Goal: Task Accomplishment & Management: Complete application form

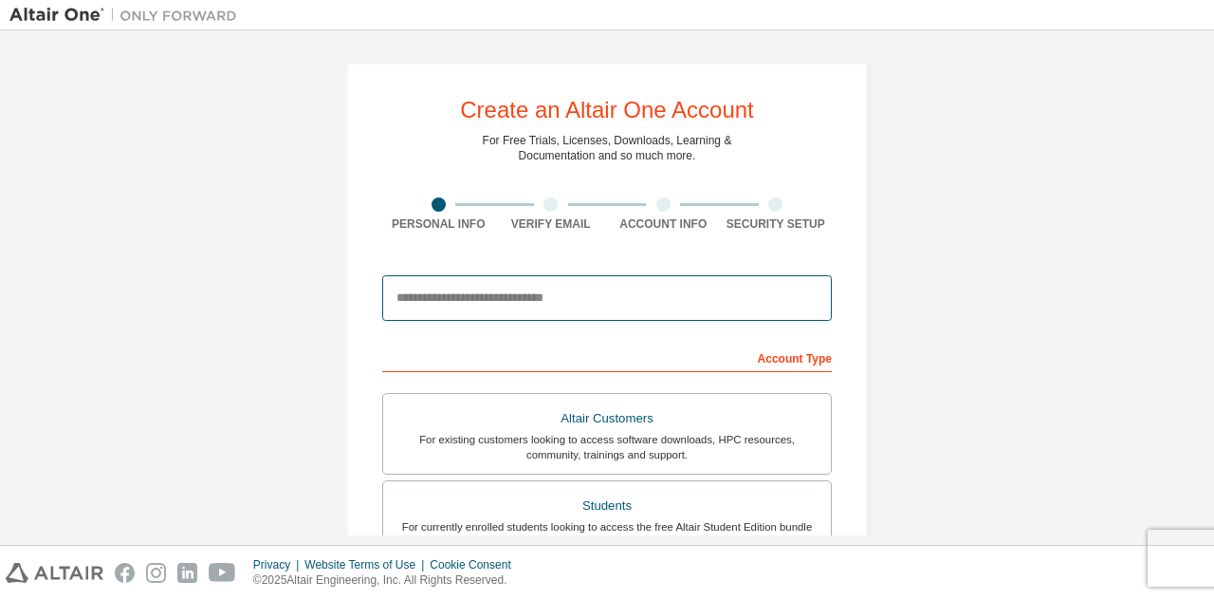
click at [567, 300] on input "email" at bounding box center [607, 298] width 450 height 46
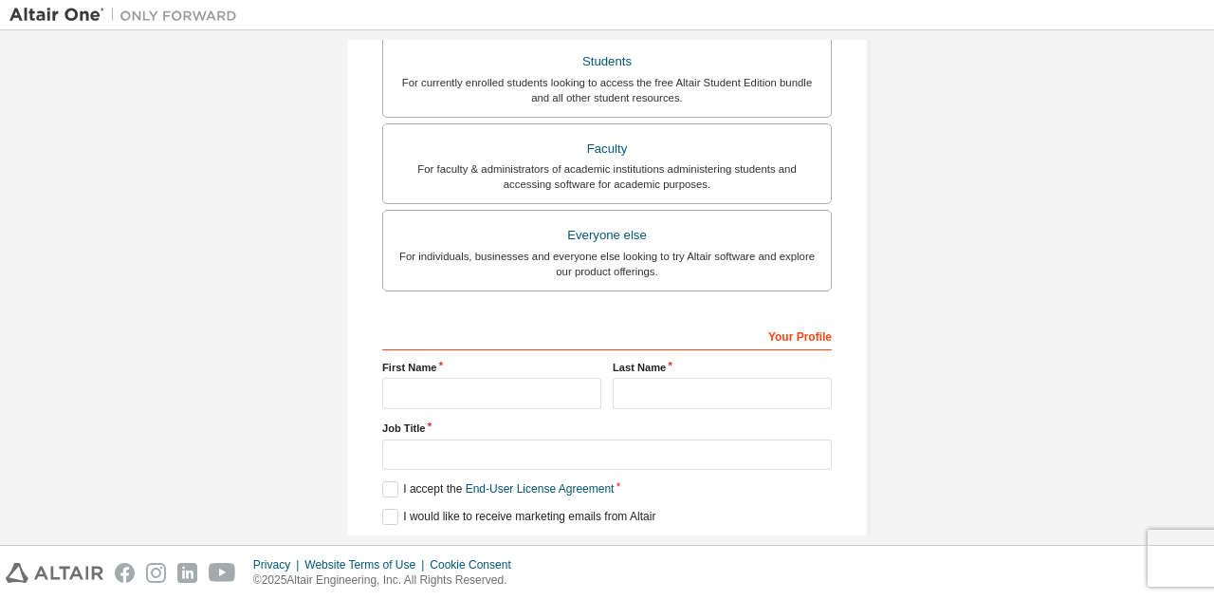
scroll to position [474, 0]
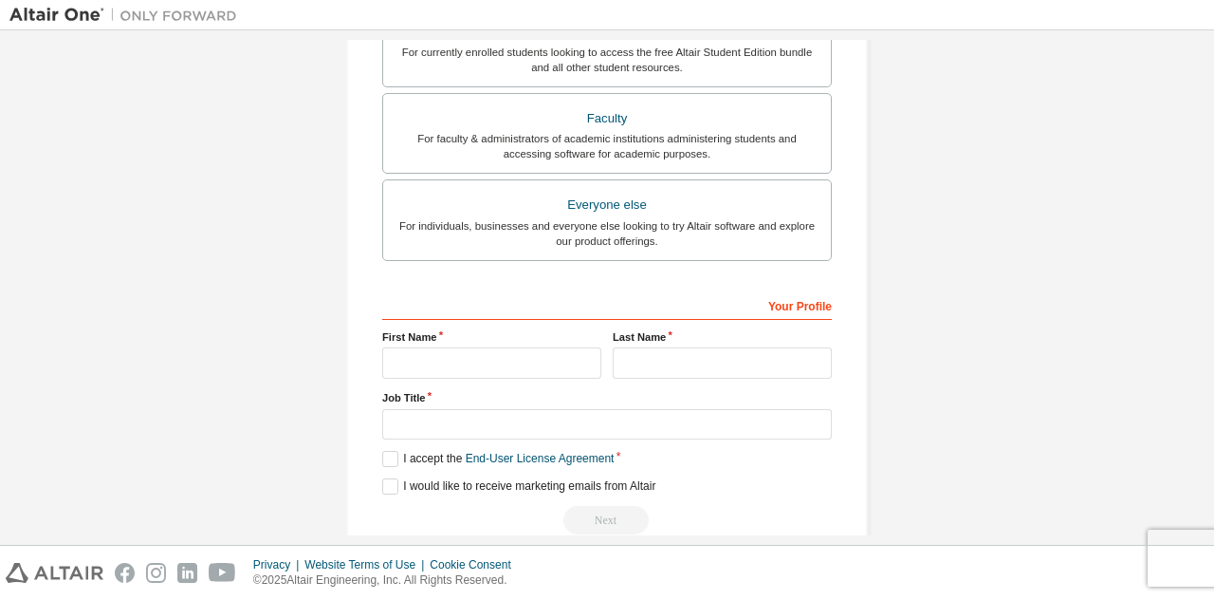
type input "**********"
click at [483, 347] on input "text" at bounding box center [491, 362] width 219 height 31
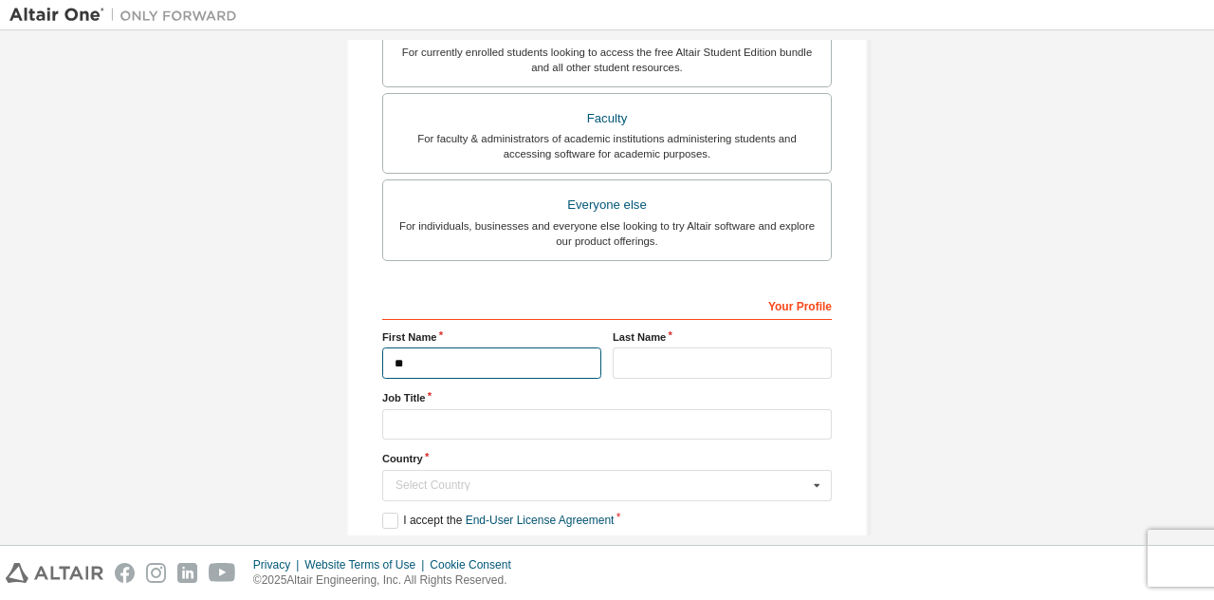
type input "*"
type input "*******"
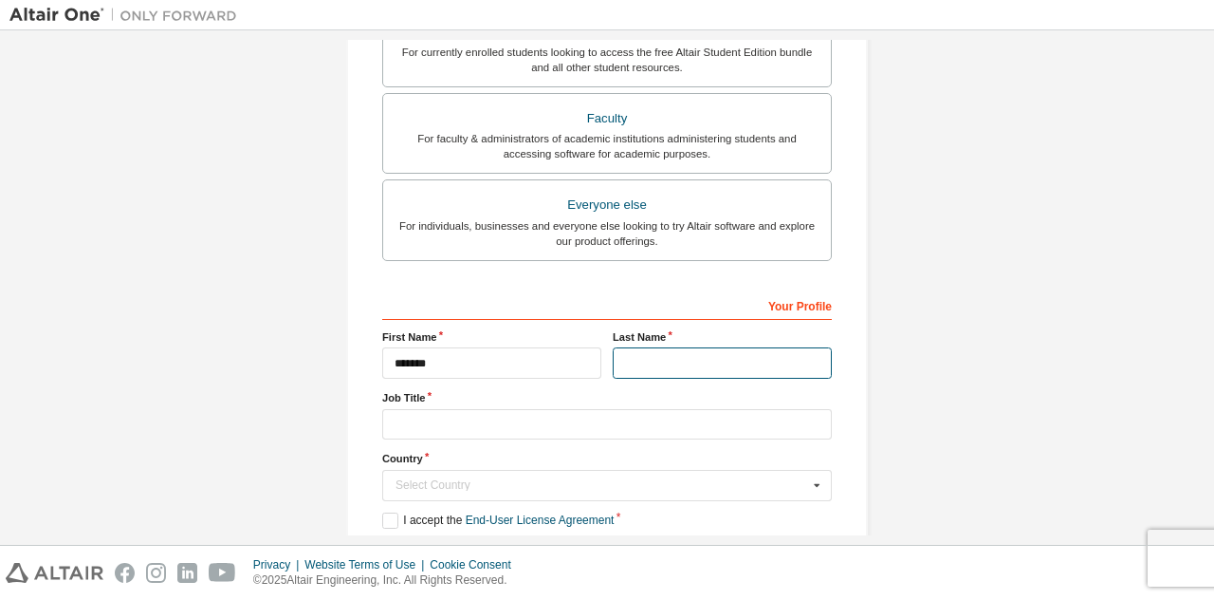
click at [714, 358] on input "text" at bounding box center [722, 362] width 219 height 31
type input "*"
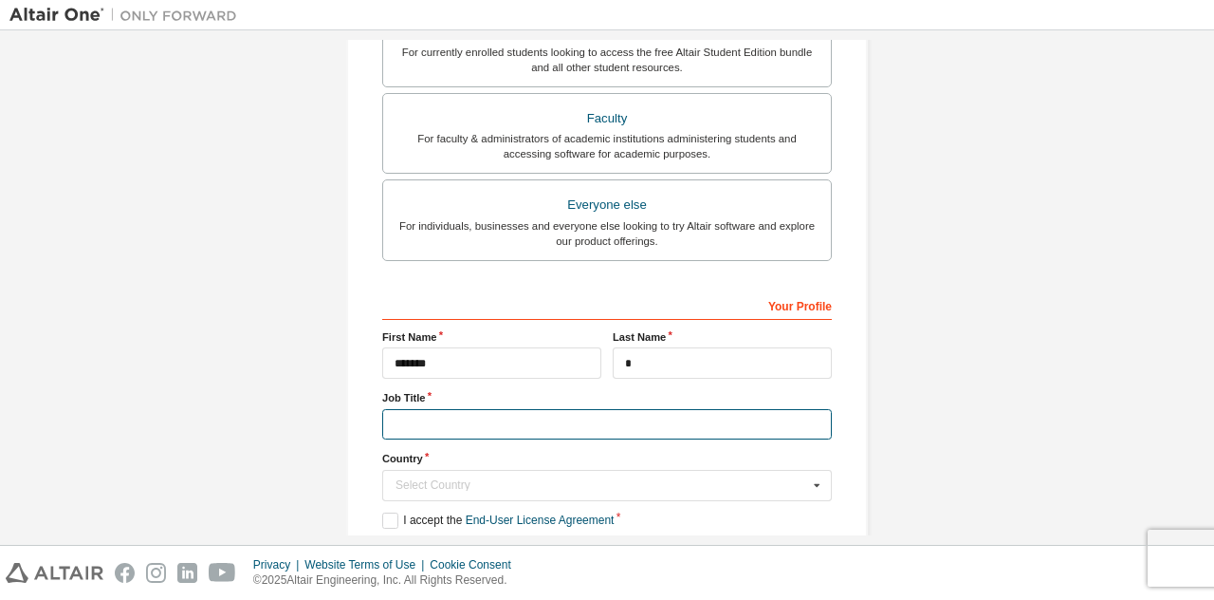
click at [558, 413] on input "text" at bounding box center [607, 424] width 450 height 31
type input "**********"
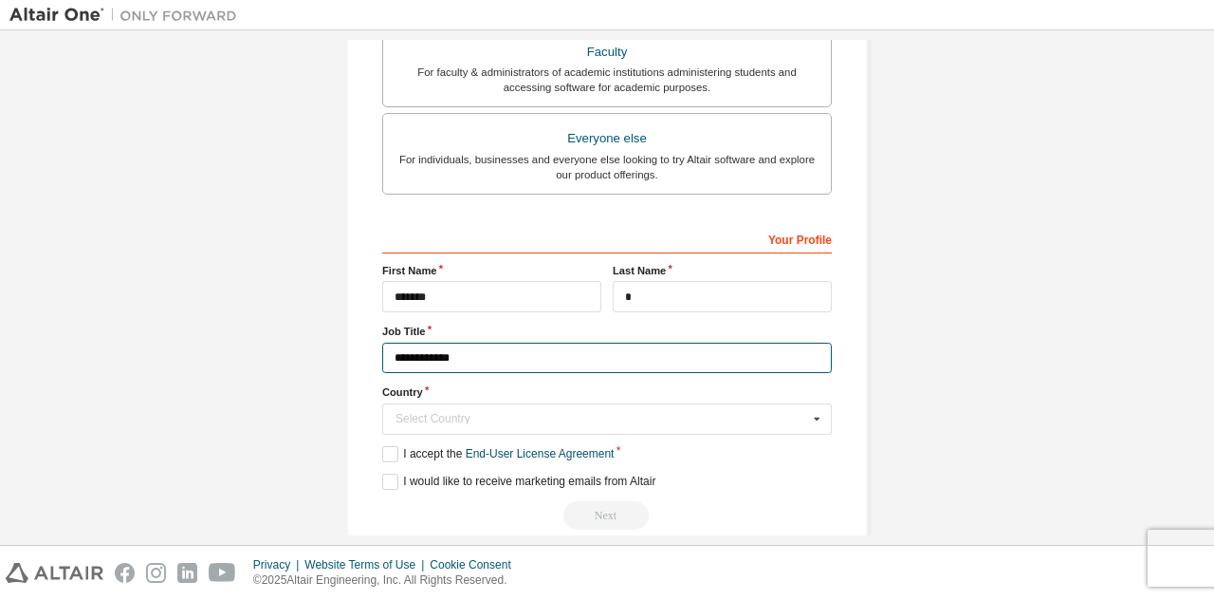
scroll to position [565, 0]
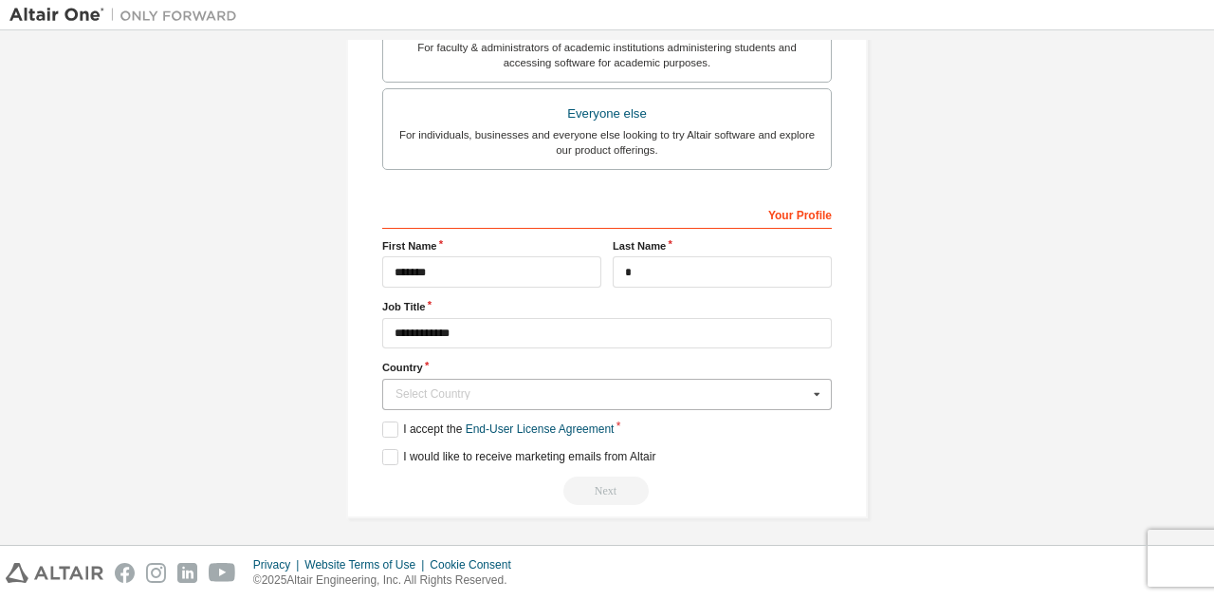
click at [799, 388] on div "Select Country" at bounding box center [602, 393] width 413 height 11
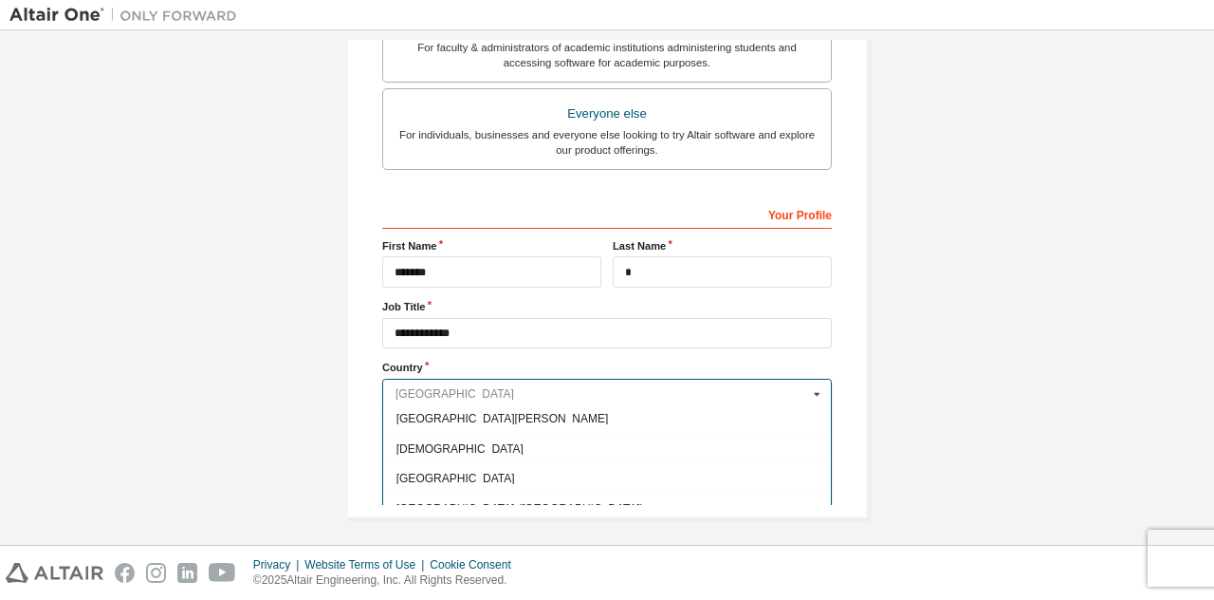
scroll to position [2941, 0]
click at [419, 499] on span "[GEOGRAPHIC_DATA]" at bounding box center [608, 504] width 422 height 11
type input "***"
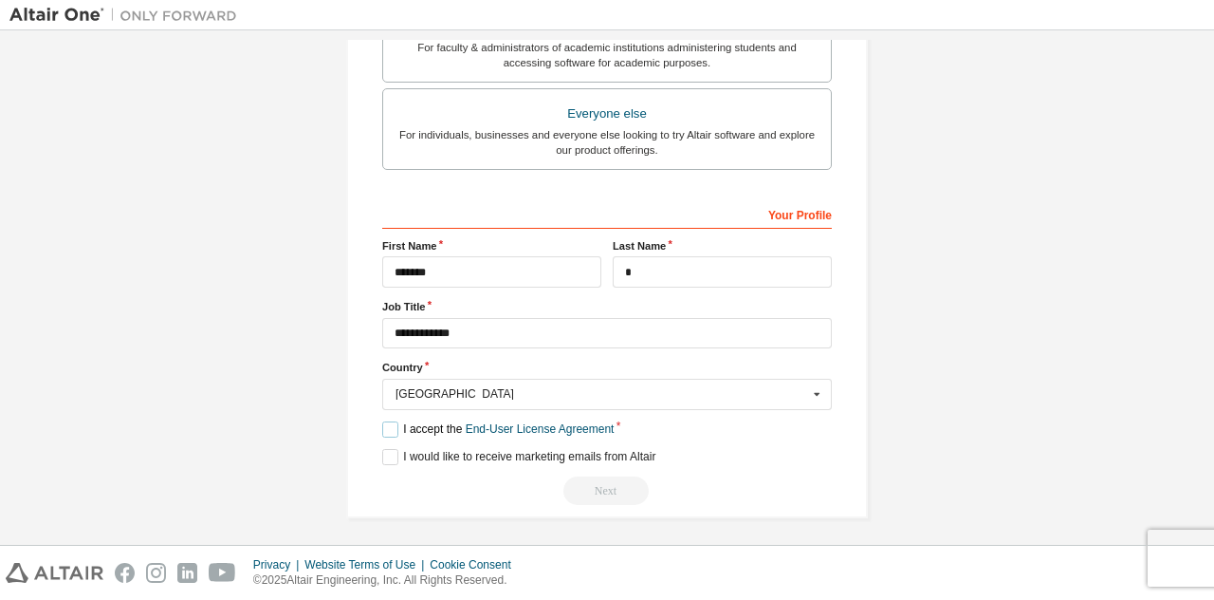
click at [395, 421] on label "I accept the End-User License Agreement" at bounding box center [497, 429] width 231 height 16
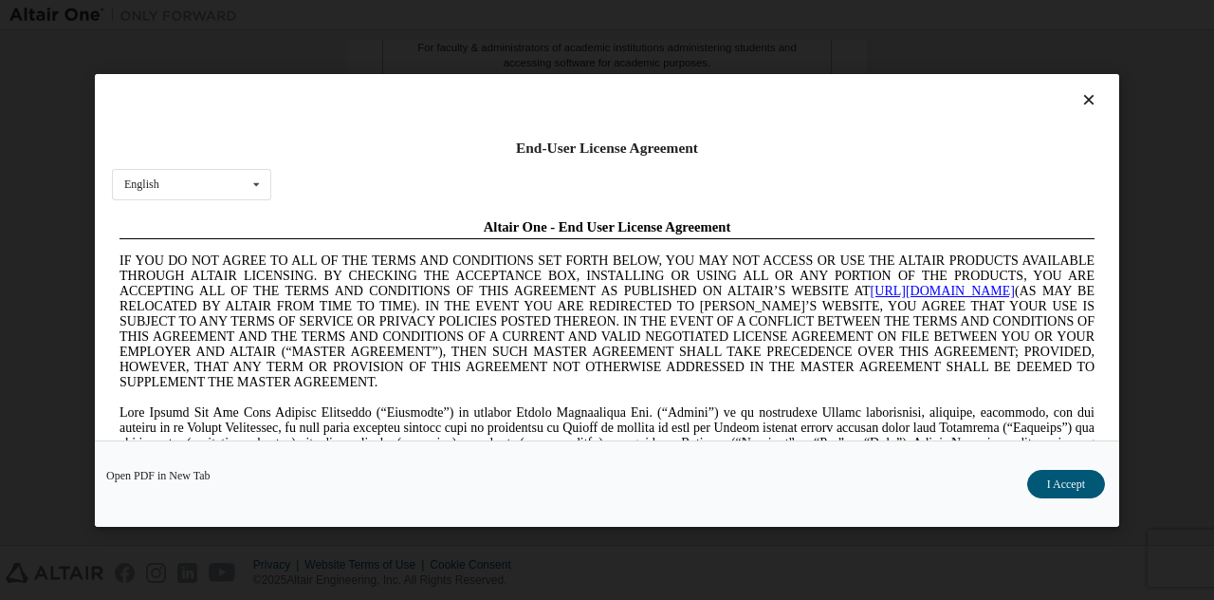
scroll to position [474, 0]
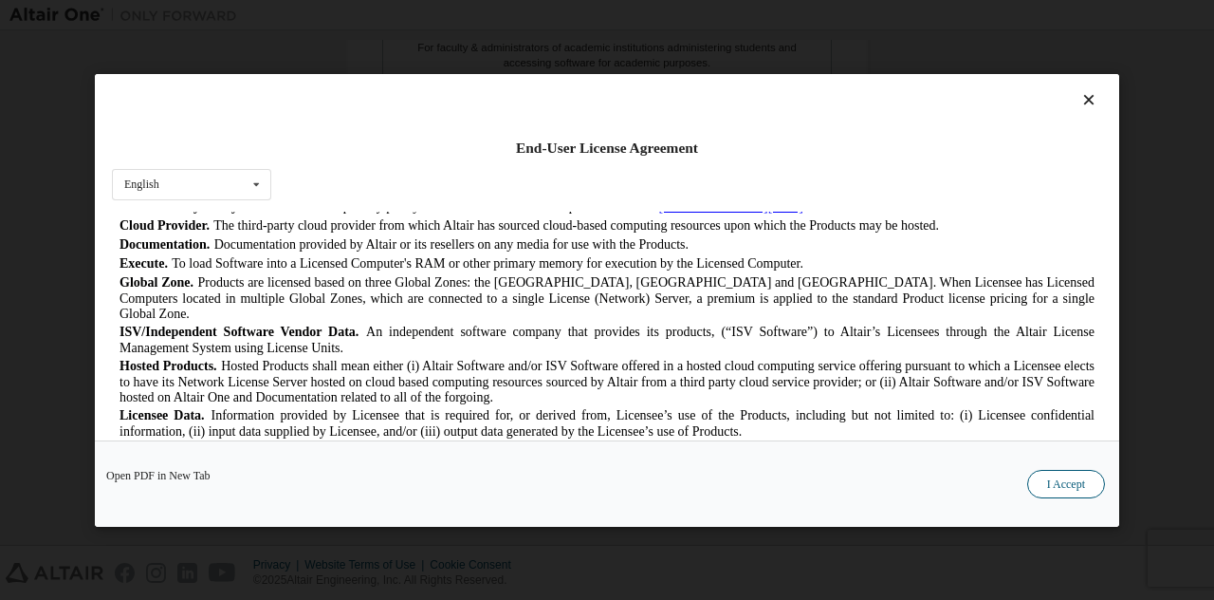
click at [1050, 472] on button "I Accept" at bounding box center [1067, 483] width 78 height 28
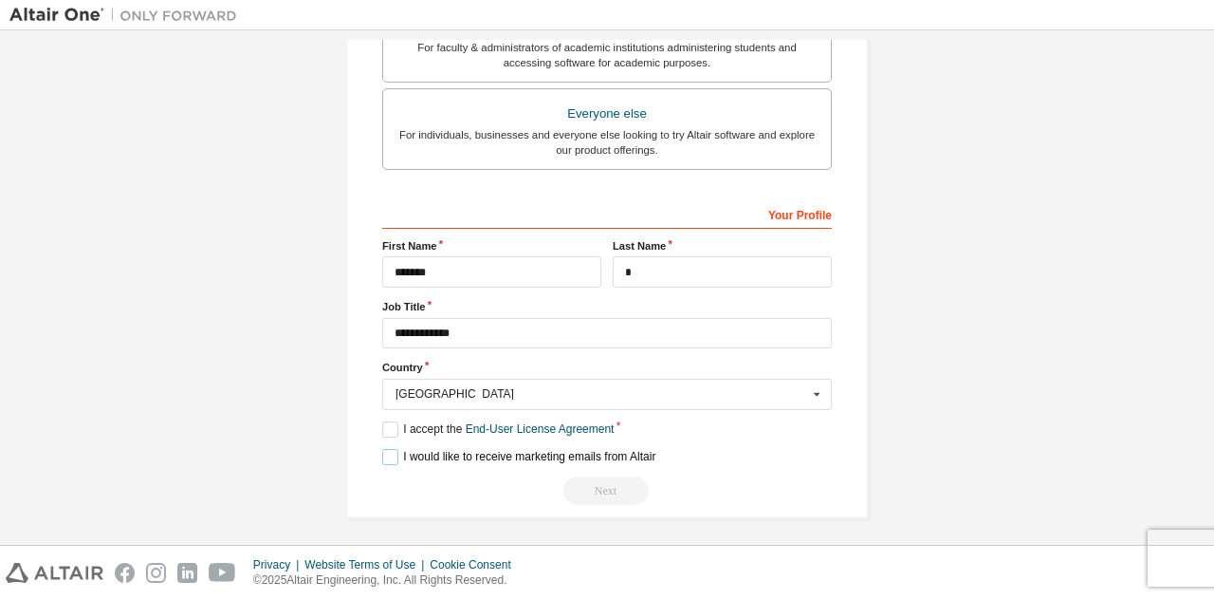
click at [389, 456] on label "I would like to receive marketing emails from Altair" at bounding box center [518, 457] width 273 height 16
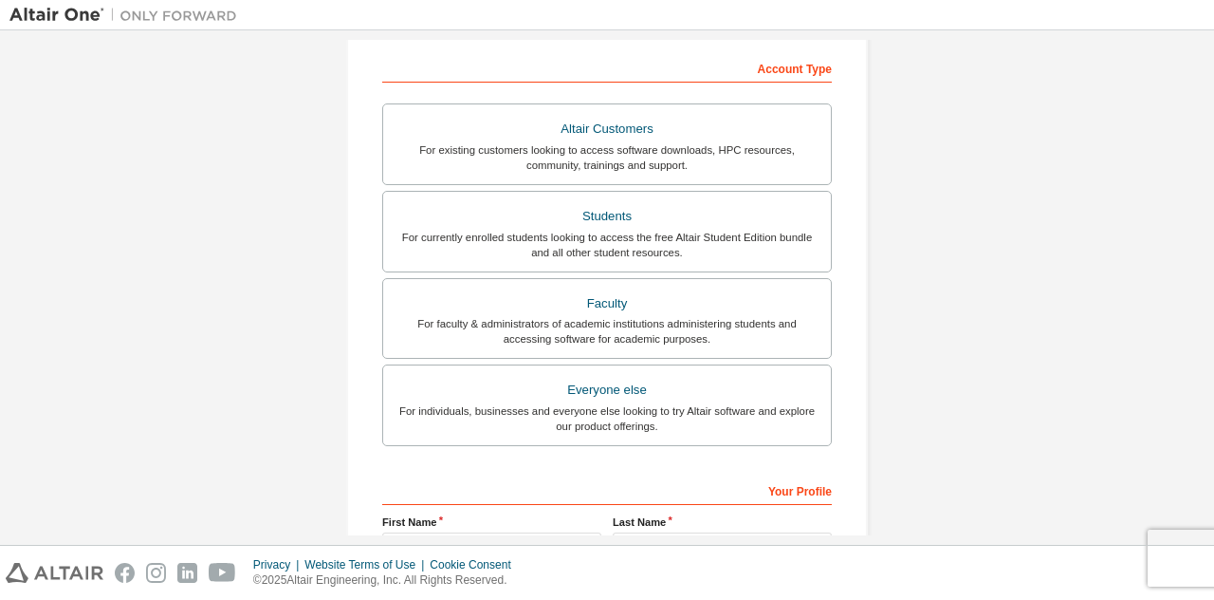
scroll to position [186, 0]
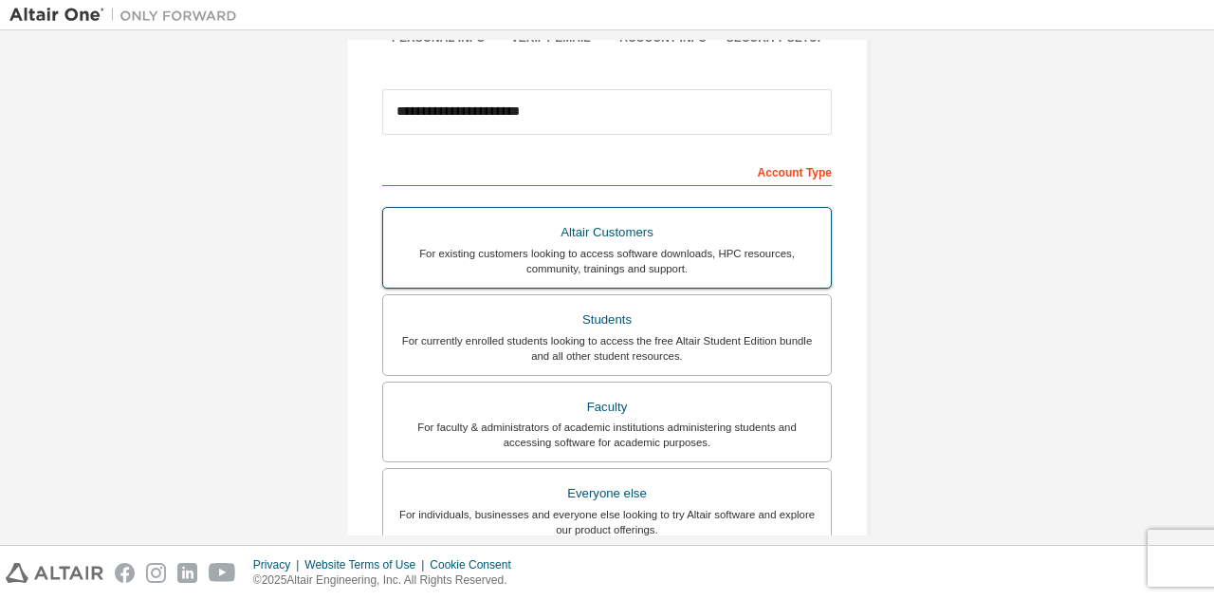
click at [625, 237] on div "Altair Customers" at bounding box center [607, 232] width 425 height 27
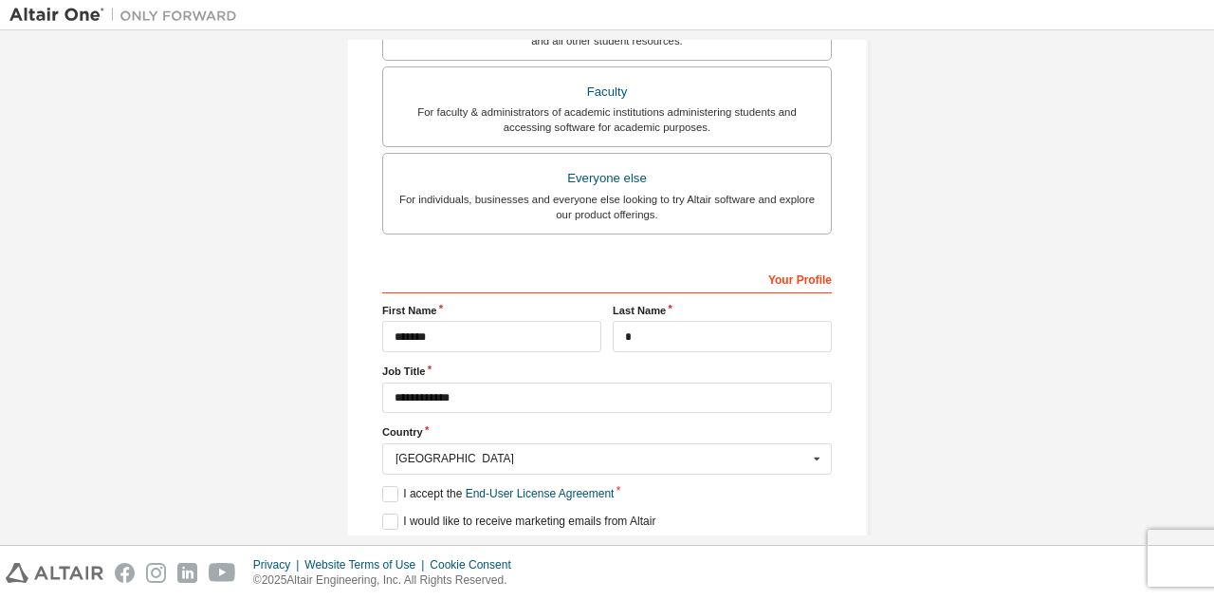
scroll to position [565, 0]
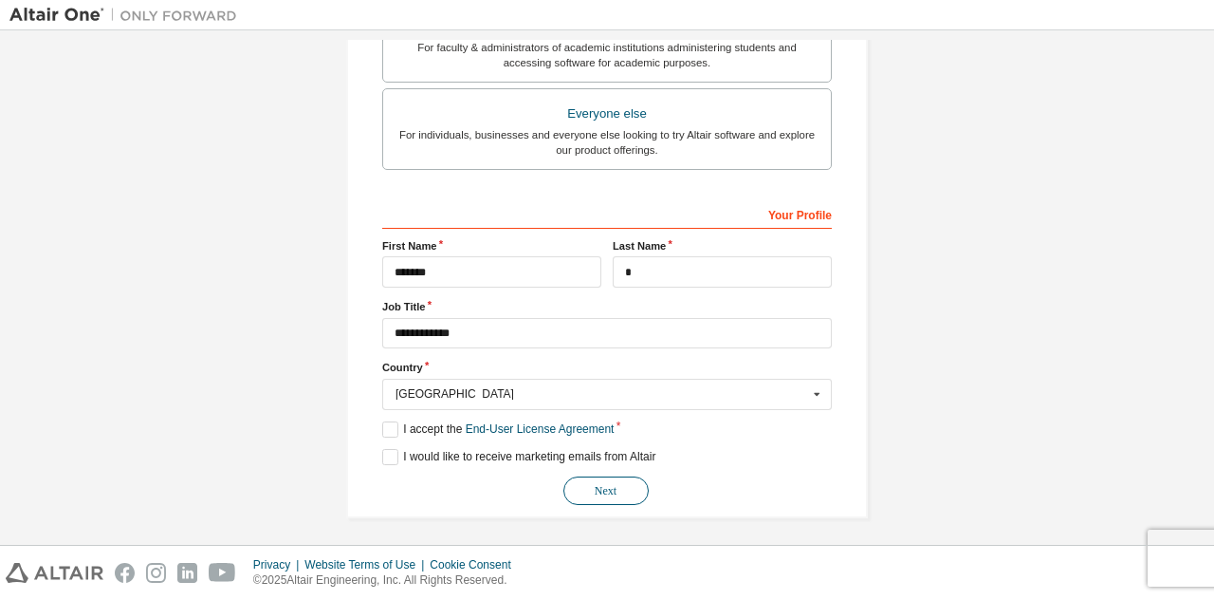
click at [609, 493] on button "Next" at bounding box center [606, 490] width 85 height 28
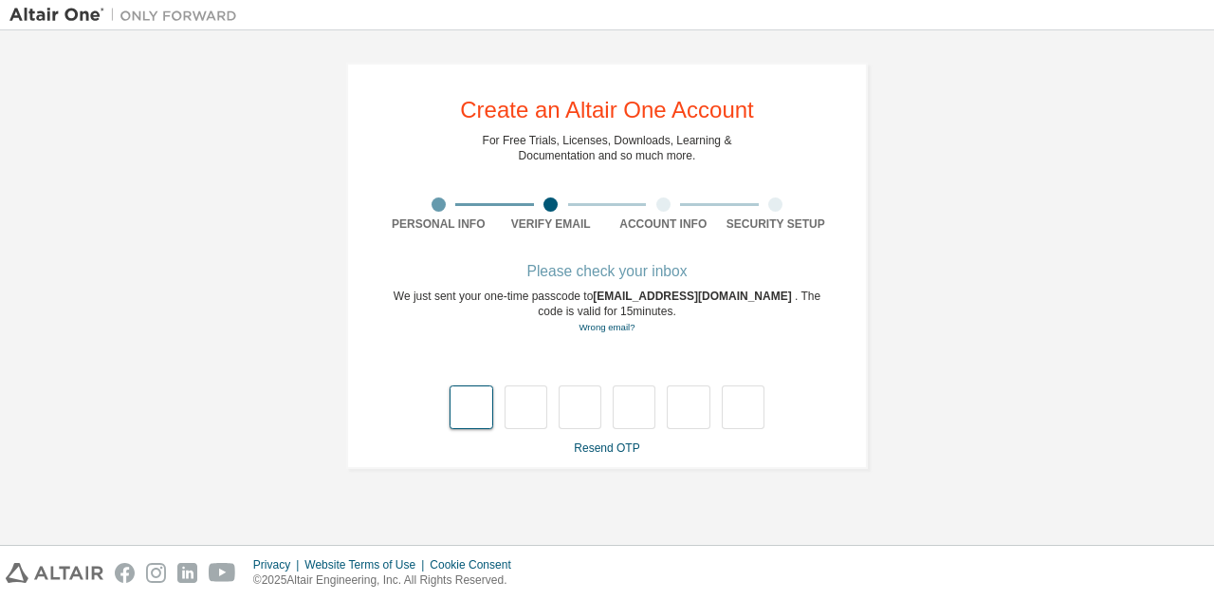
click at [470, 424] on input "text" at bounding box center [471, 407] width 43 height 44
type input "*"
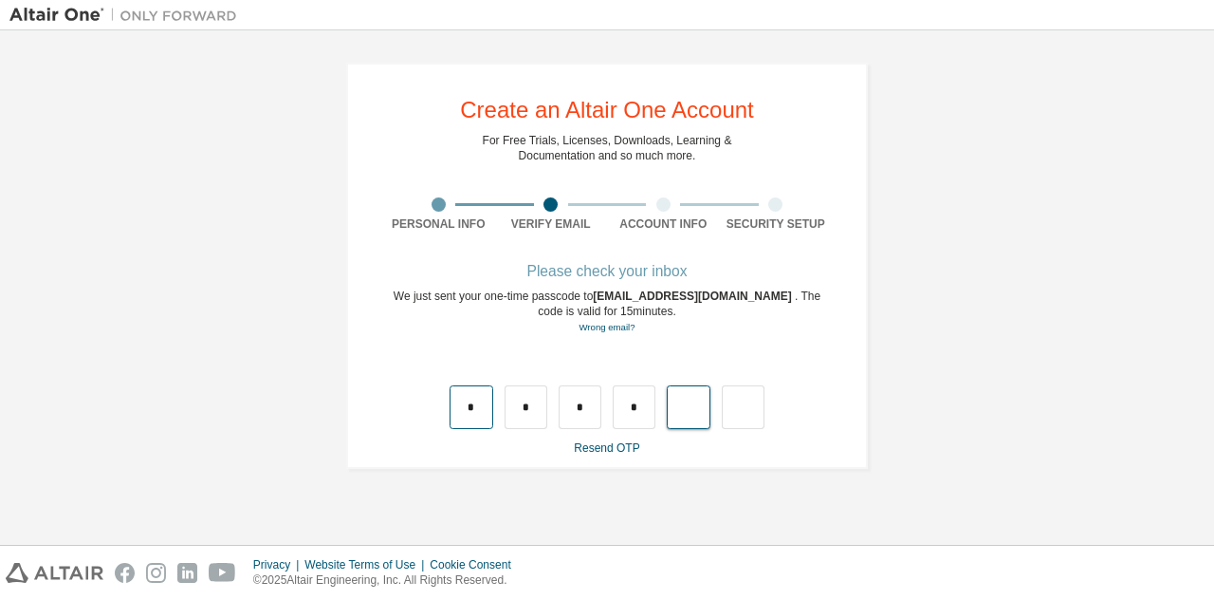
type input "*"
